Goal: Task Accomplishment & Management: Use online tool/utility

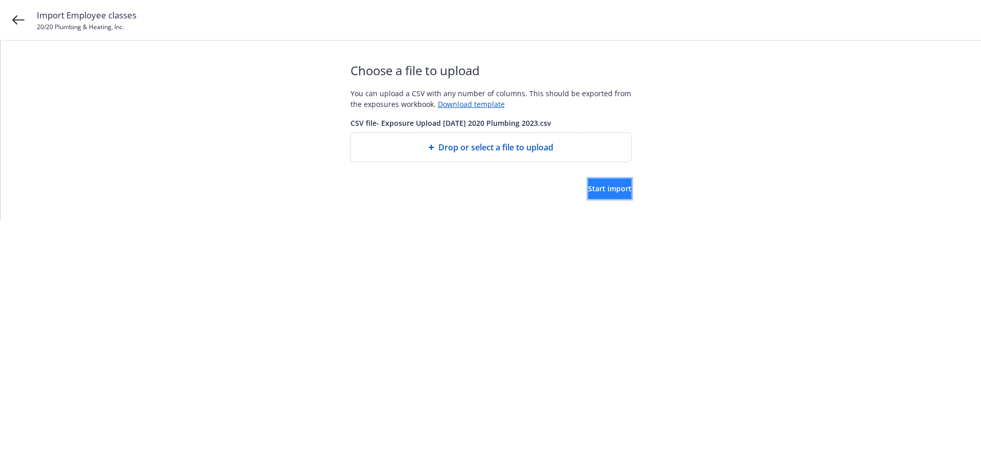
click at [597, 185] on span "Start import" at bounding box center [609, 189] width 43 height 10
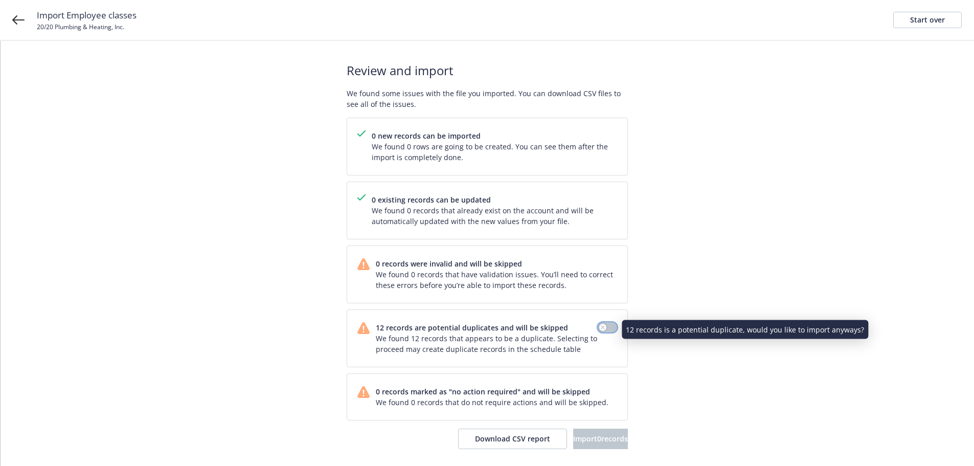
click at [607, 327] on button "button" at bounding box center [607, 327] width 19 height 10
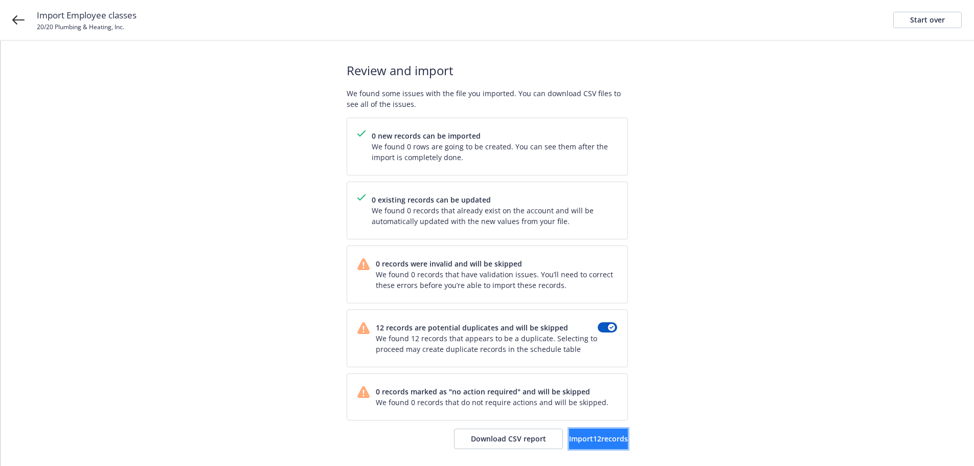
click at [585, 437] on span "Import 12 records" at bounding box center [598, 438] width 59 height 10
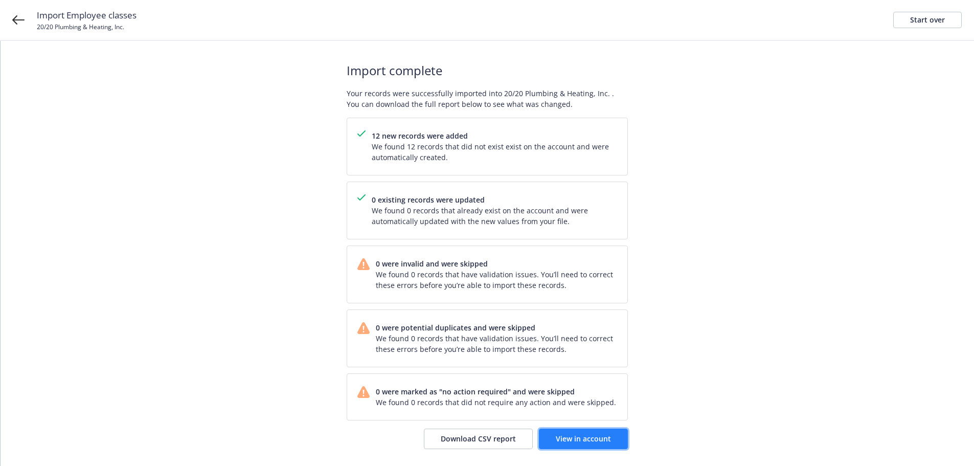
click at [597, 436] on span "View in account" at bounding box center [583, 438] width 55 height 10
